Goal: Task Accomplishment & Management: Use online tool/utility

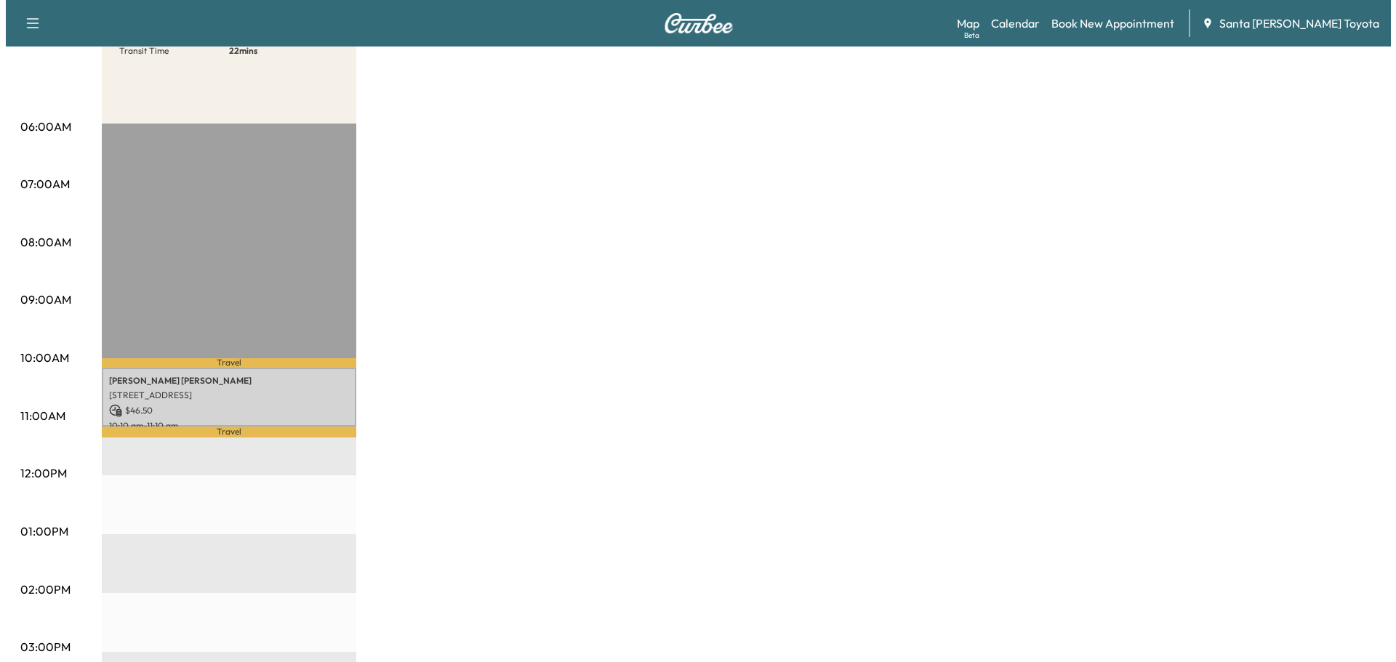
scroll to position [218, 0]
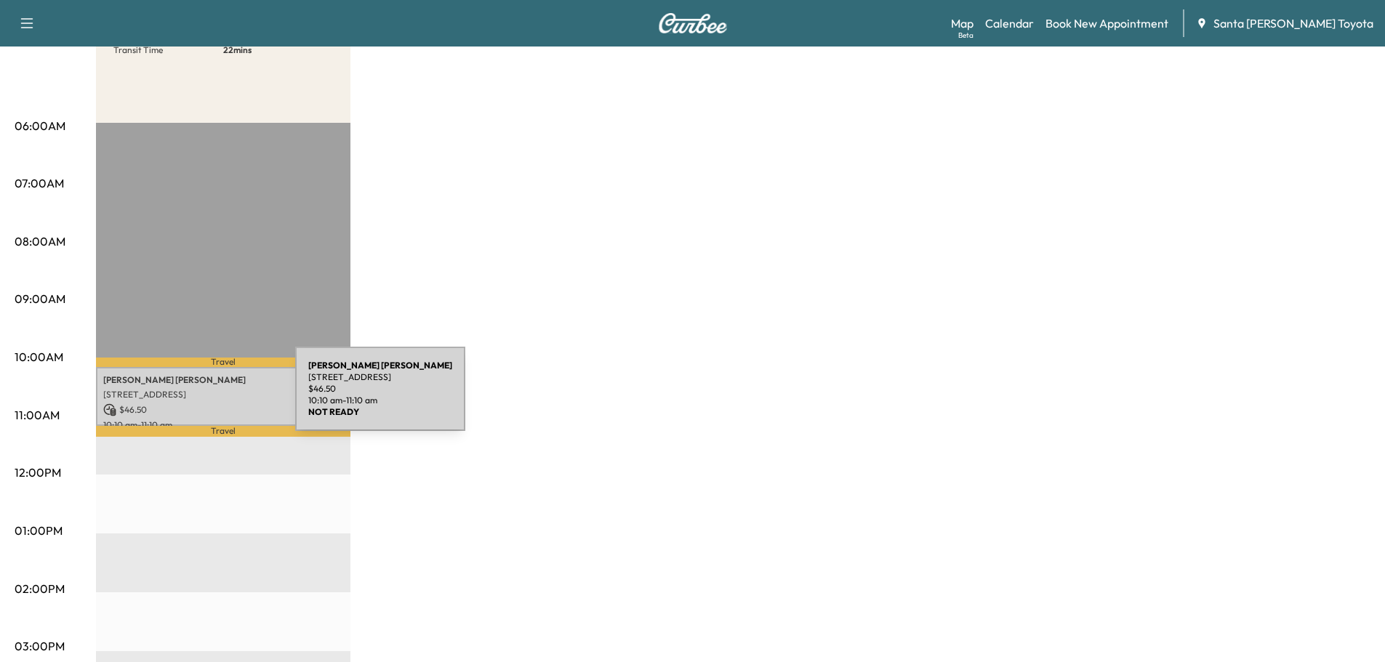
click at [186, 398] on p "[STREET_ADDRESS]" at bounding box center [223, 395] width 240 height 12
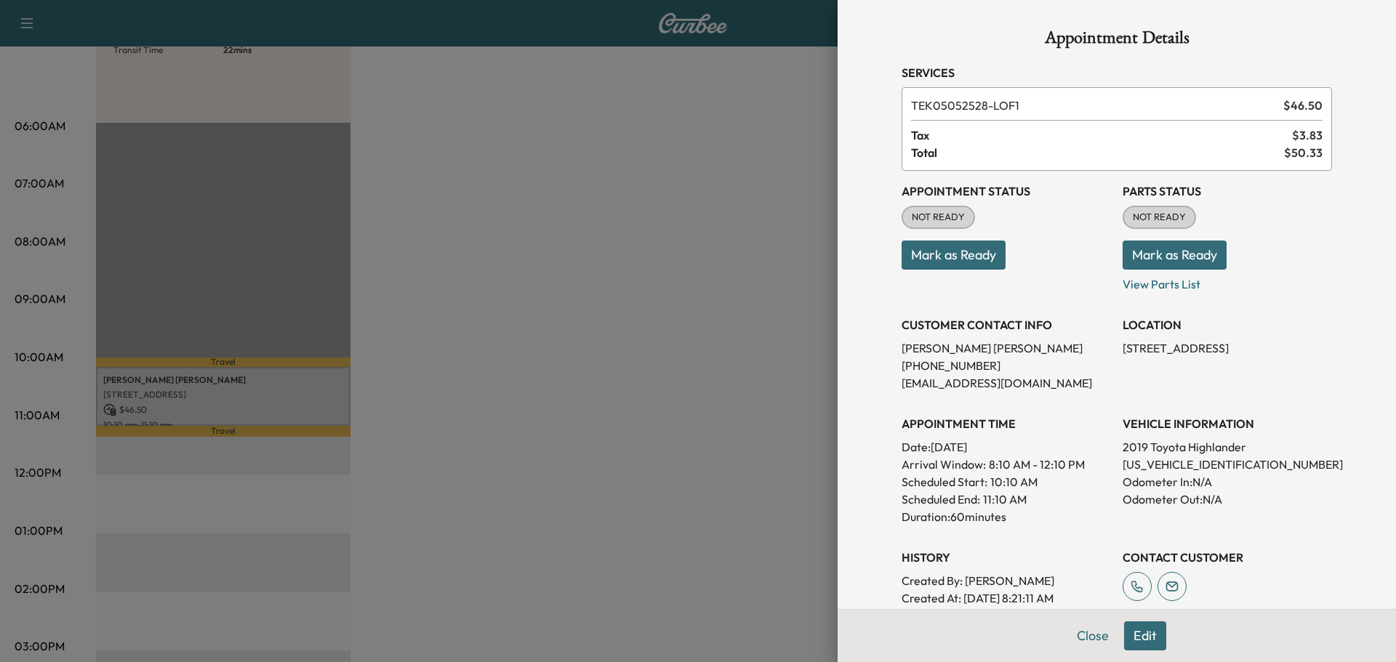
click at [1149, 467] on p "[US_VEHICLE_IDENTIFICATION_NUMBER]" at bounding box center [1226, 464] width 209 height 17
copy p "[US_VEHICLE_IDENTIFICATION_NUMBER]"
click at [1134, 636] on button "Edit" at bounding box center [1145, 635] width 42 height 29
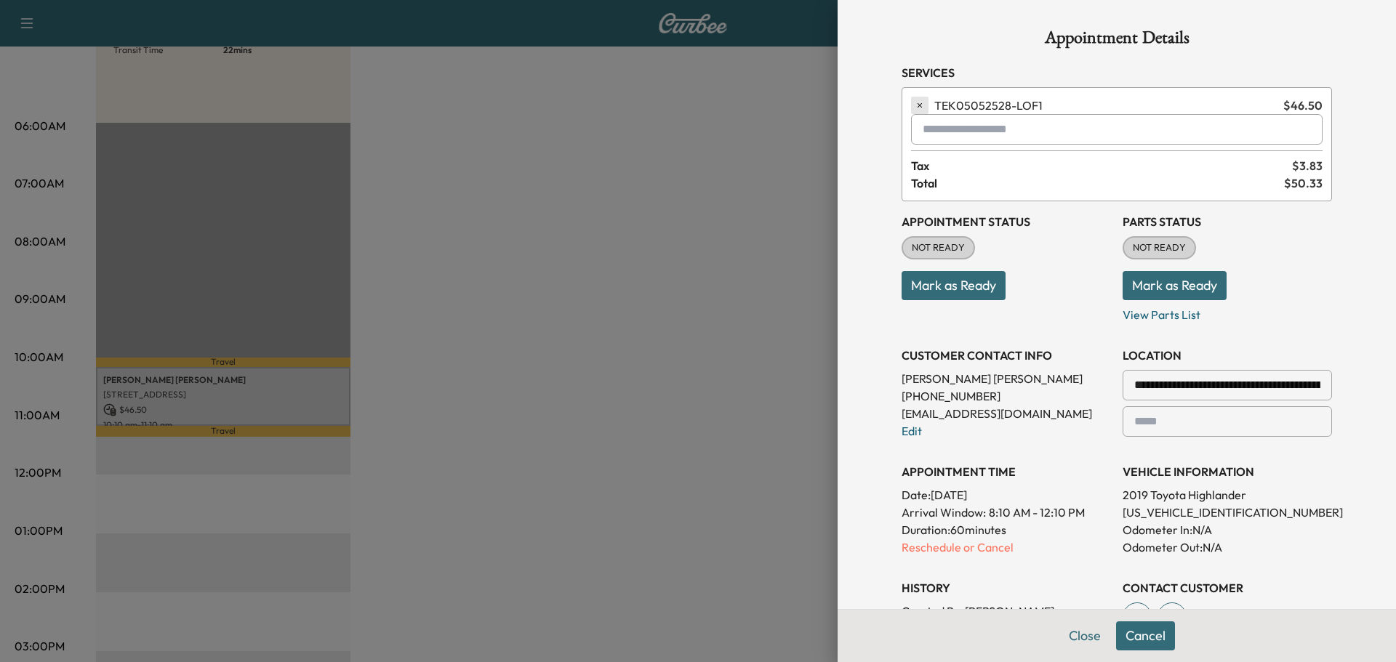
click at [914, 104] on icon "button" at bounding box center [919, 105] width 10 height 10
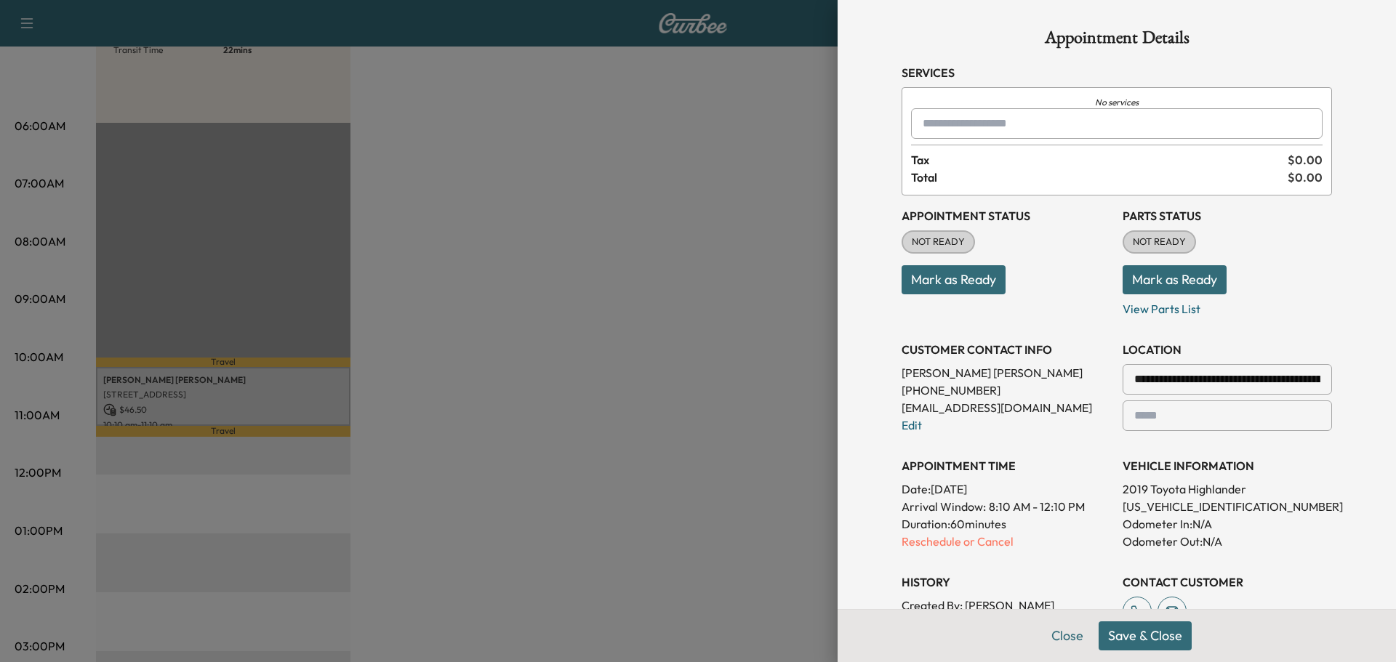
click at [927, 122] on input "text" at bounding box center [1116, 123] width 411 height 31
click at [1066, 161] on p "TEK05052529 - LOF2" at bounding box center [1066, 161] width 321 height 20
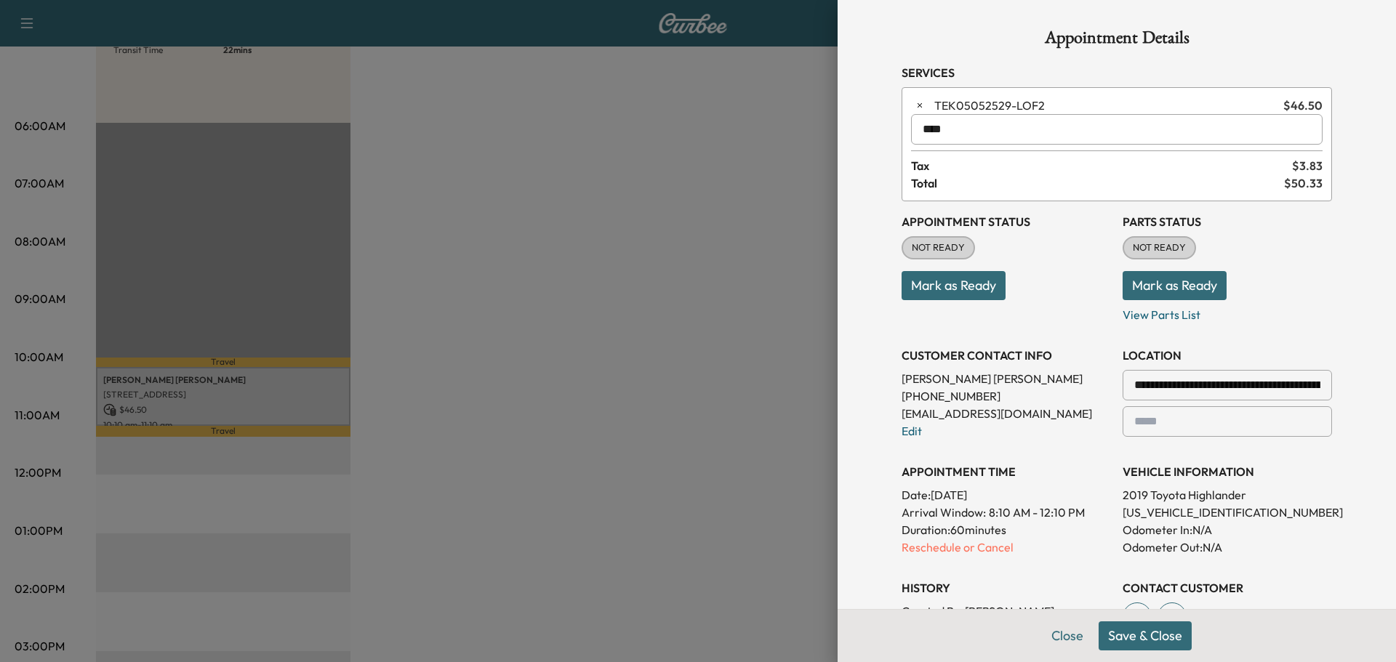
type input "****"
click at [1151, 642] on button "Save & Close" at bounding box center [1144, 635] width 93 height 29
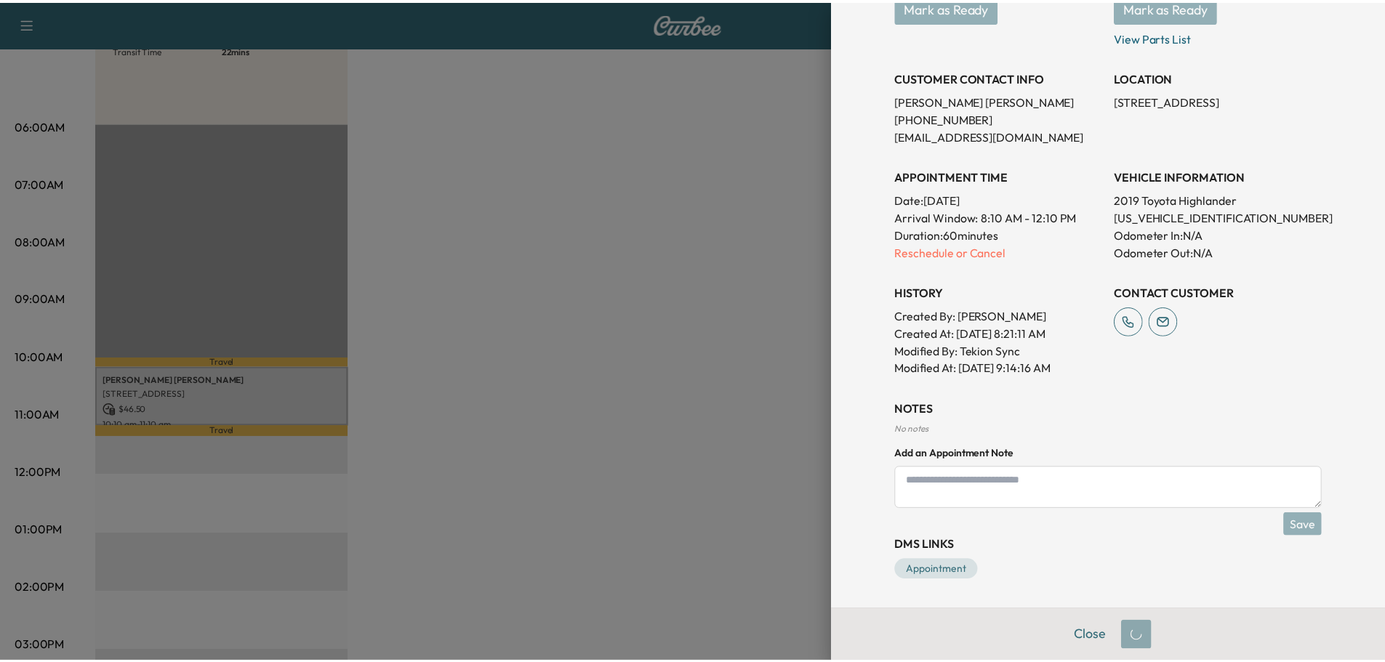
scroll to position [0, 0]
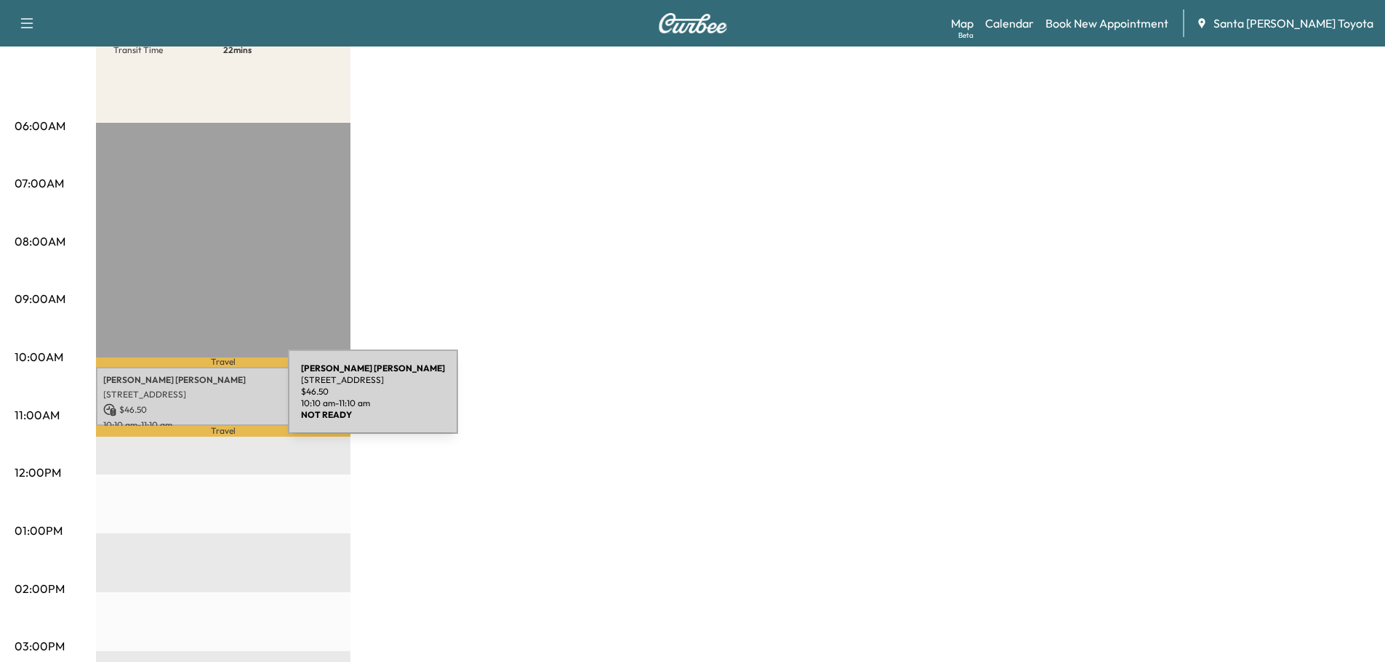
click at [179, 400] on div "[PERSON_NAME] [STREET_ADDRESS] $ 46.50 10:10 am - 11:10 am" at bounding box center [223, 396] width 254 height 59
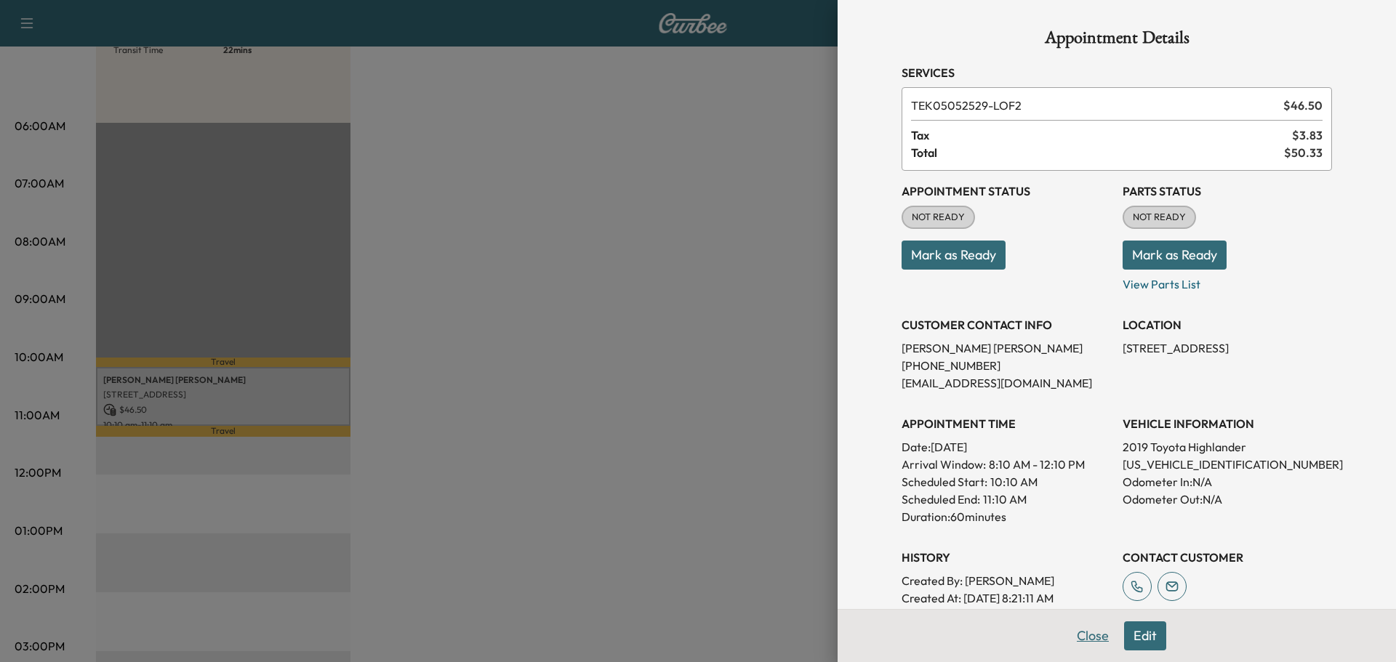
click at [1076, 630] on button "Close" at bounding box center [1092, 635] width 51 height 29
